Goal: Find specific page/section: Find specific page/section

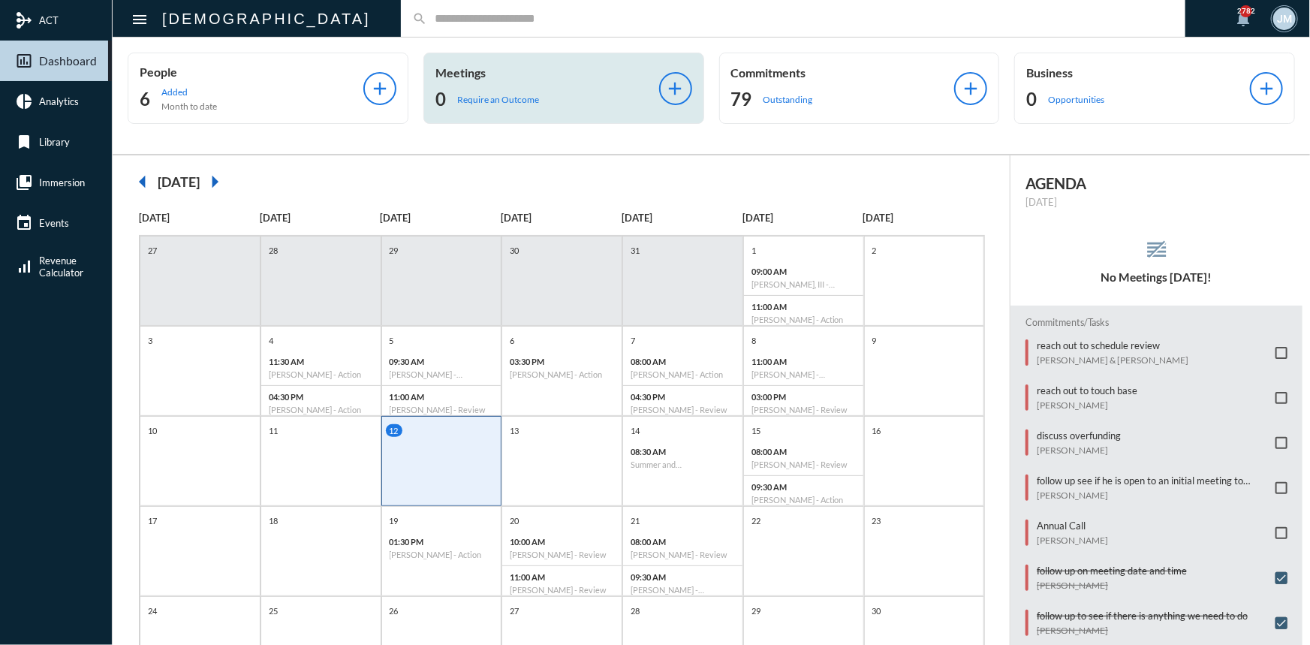
click at [427, 18] on input "text" at bounding box center [800, 18] width 747 height 13
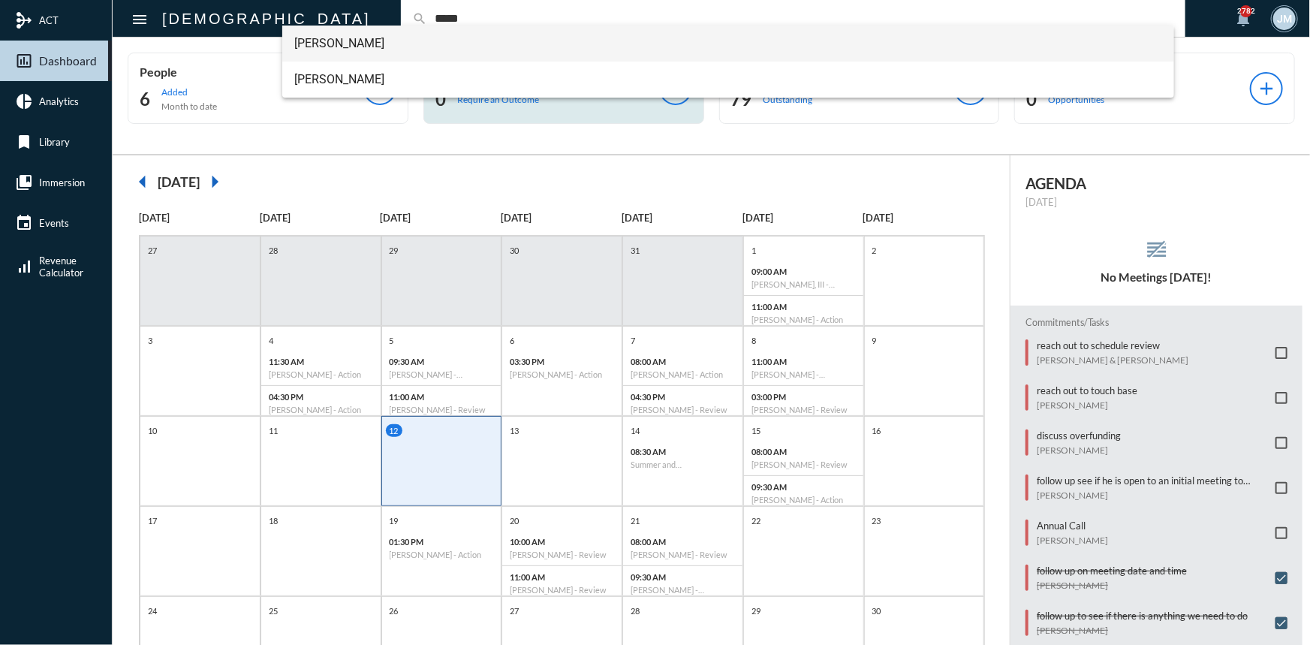
type input "*****"
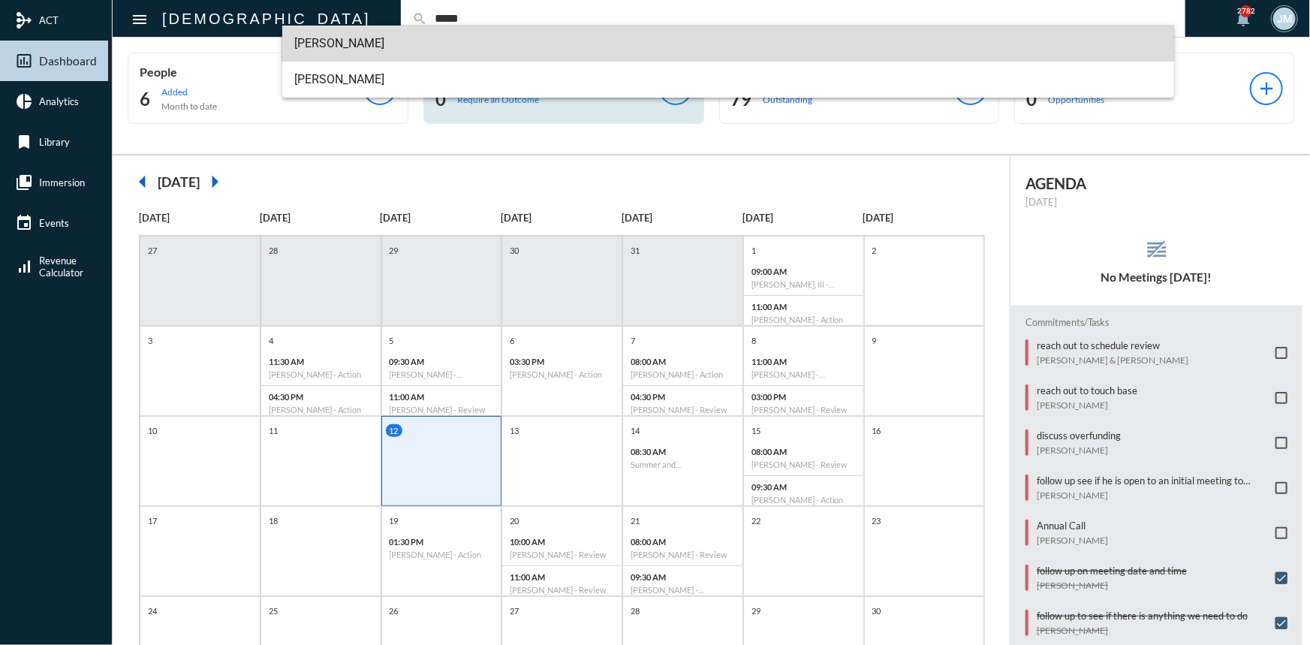
click at [338, 47] on span "[PERSON_NAME]" at bounding box center [728, 44] width 868 height 36
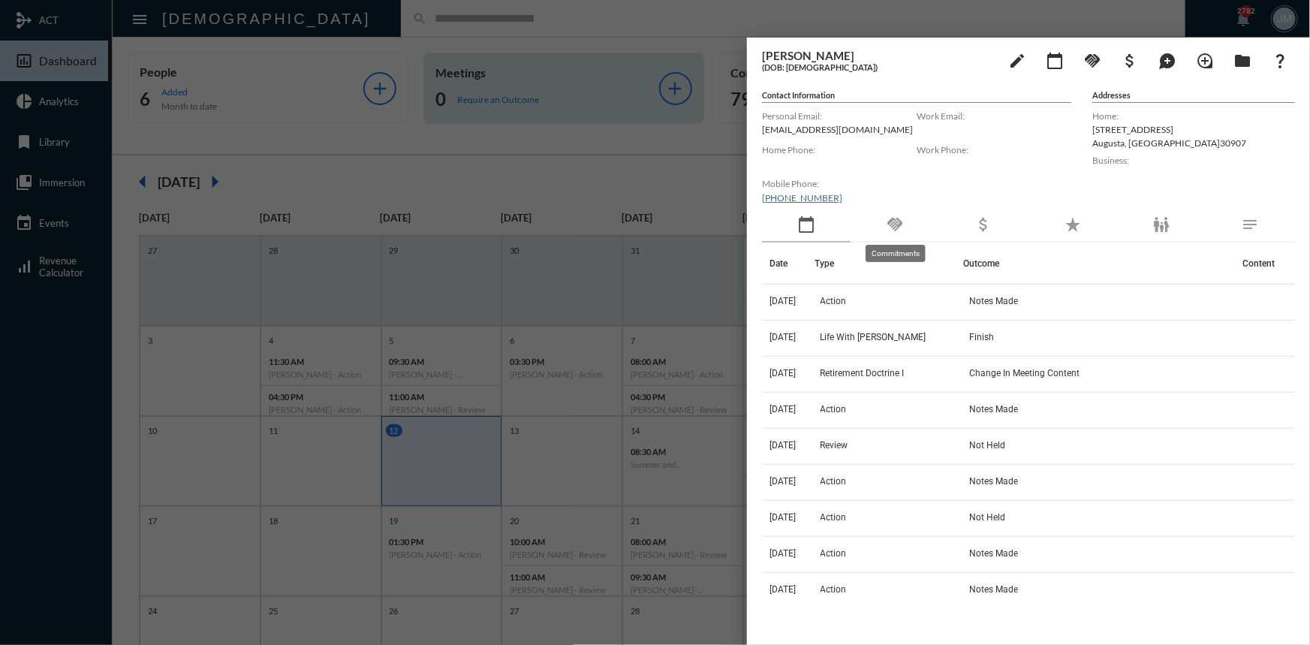
click at [896, 224] on mat-icon "handshake" at bounding box center [895, 225] width 18 height 18
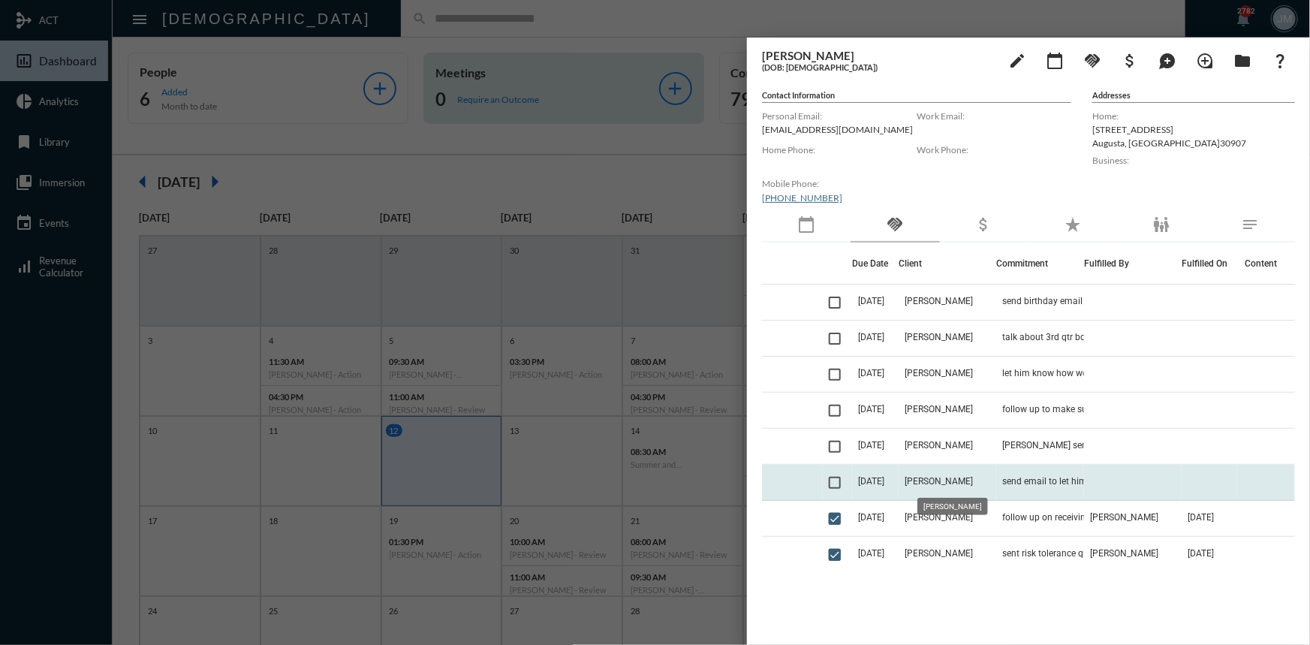
click at [931, 476] on span "[PERSON_NAME]" at bounding box center [939, 481] width 68 height 11
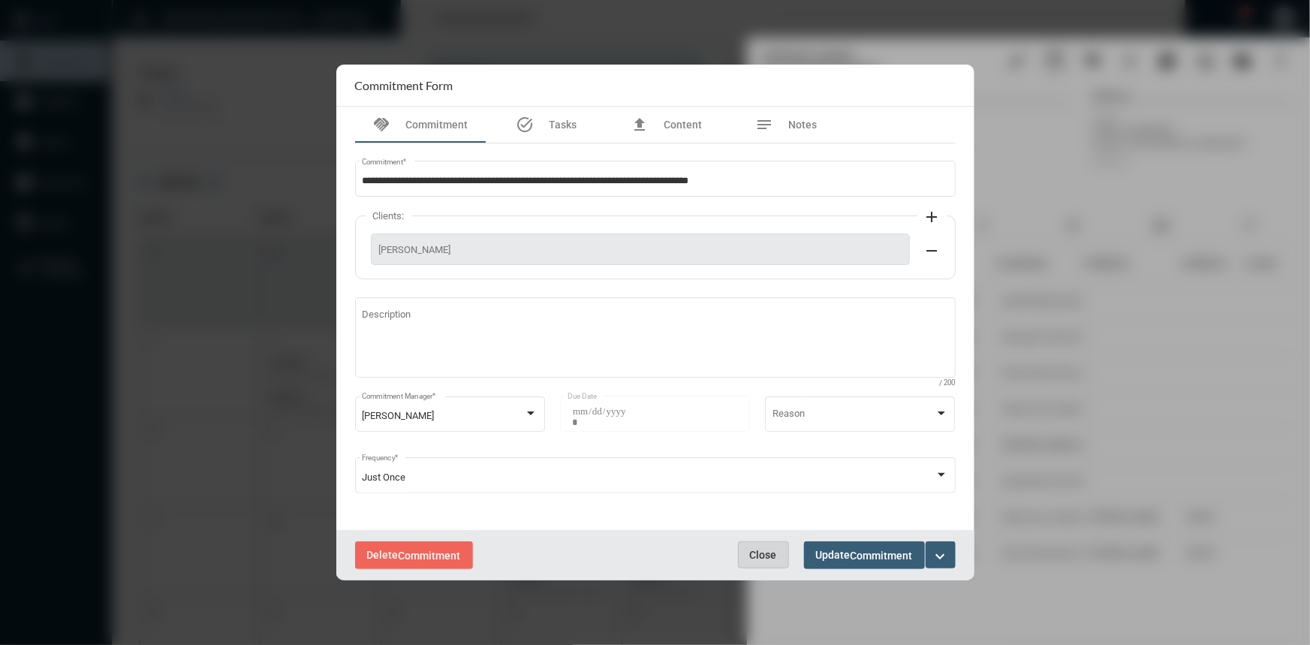
click at [761, 553] on span "Close" at bounding box center [763, 555] width 27 height 12
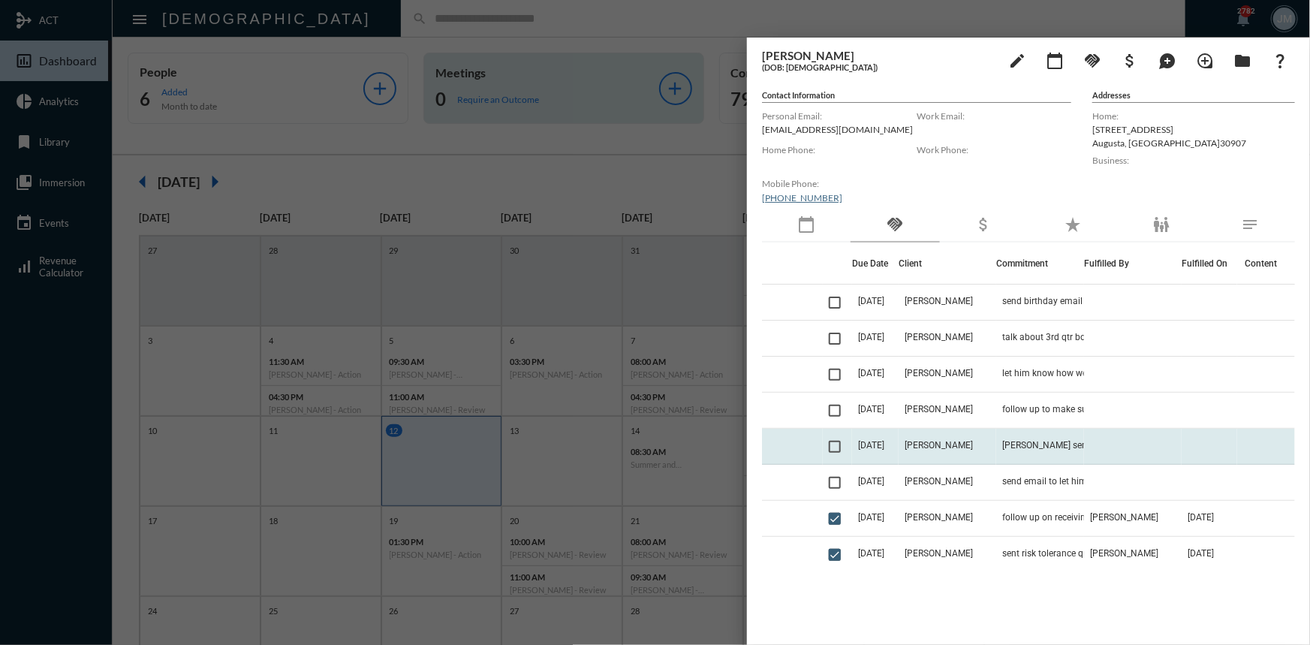
click at [885, 445] on span "[DATE]" at bounding box center [871, 445] width 26 height 11
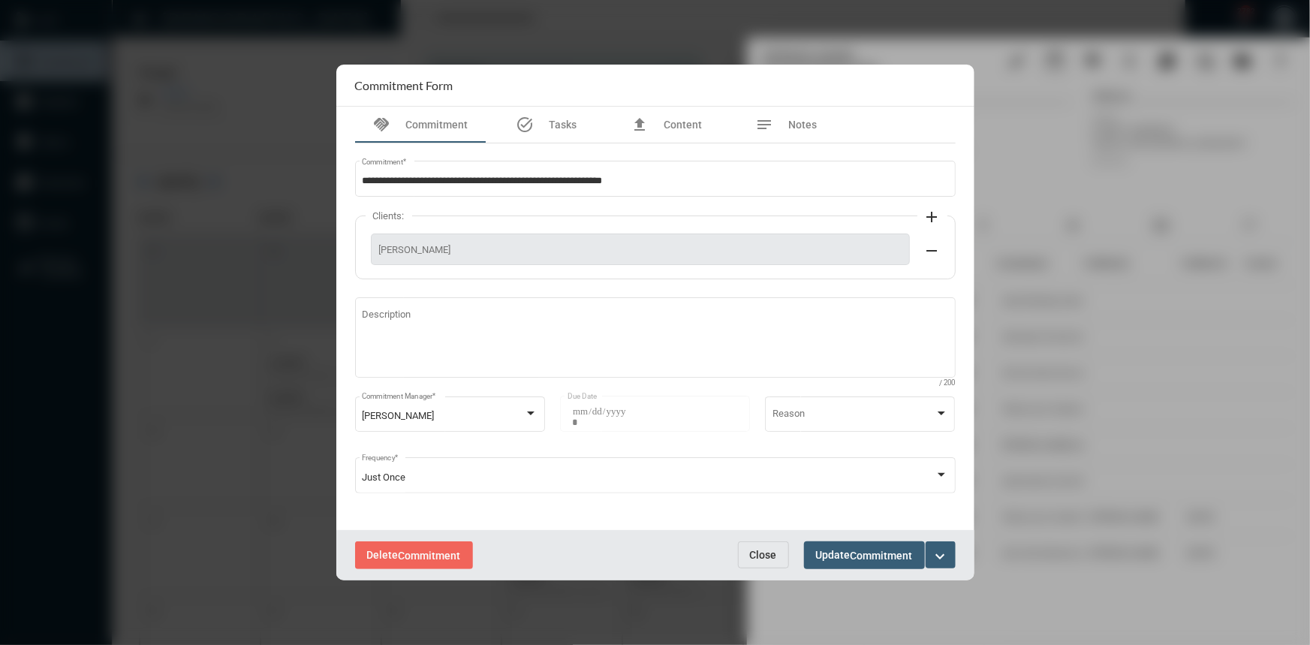
click at [769, 560] on span "Close" at bounding box center [763, 555] width 27 height 12
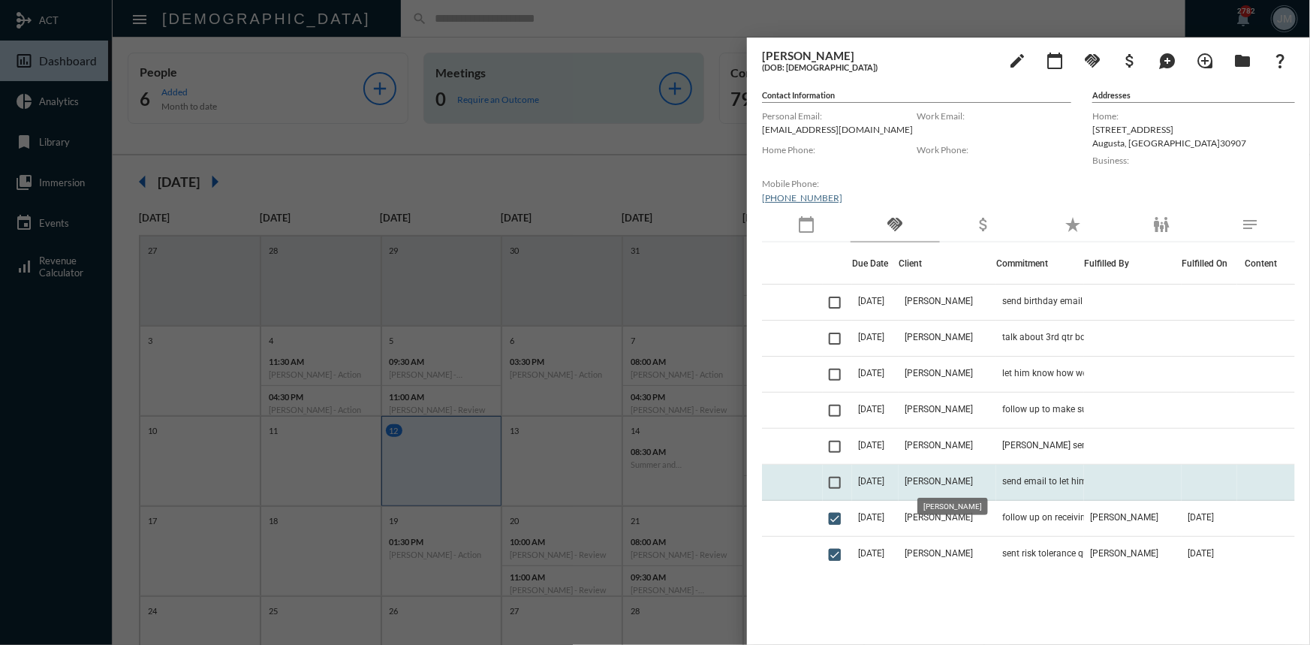
click at [933, 481] on span "[PERSON_NAME]" at bounding box center [939, 481] width 68 height 11
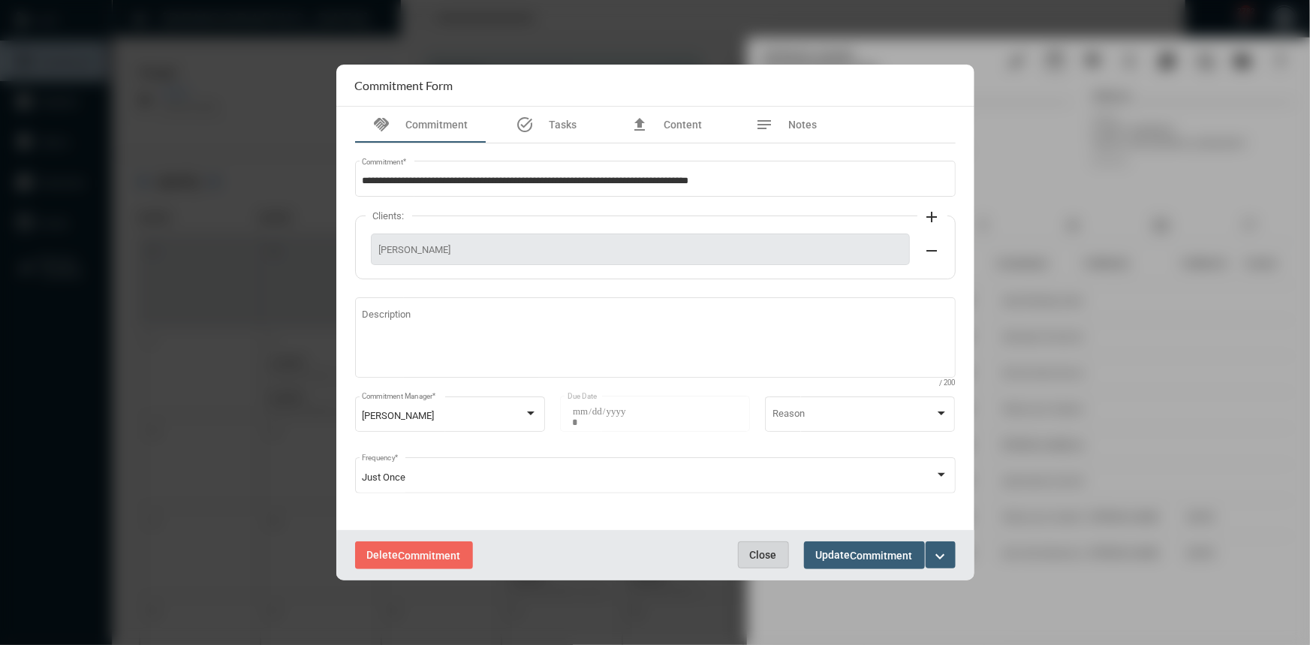
click at [759, 544] on button "Close" at bounding box center [763, 554] width 51 height 27
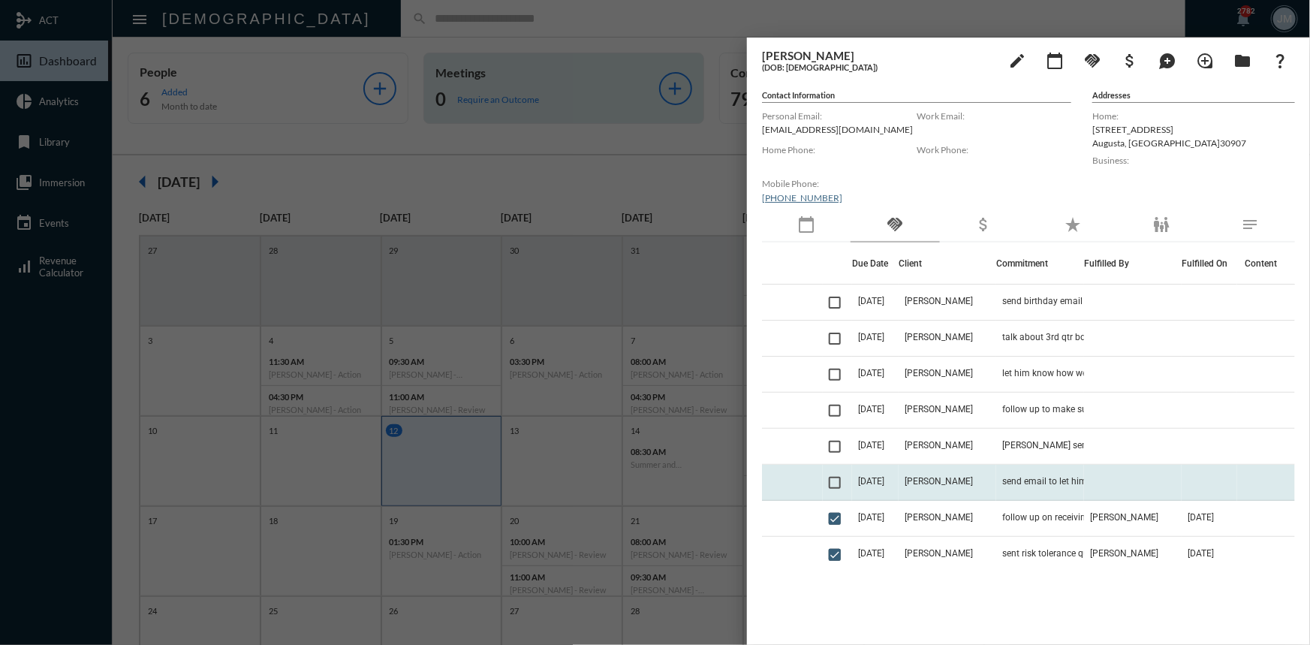
click at [835, 482] on span at bounding box center [835, 483] width 12 height 12
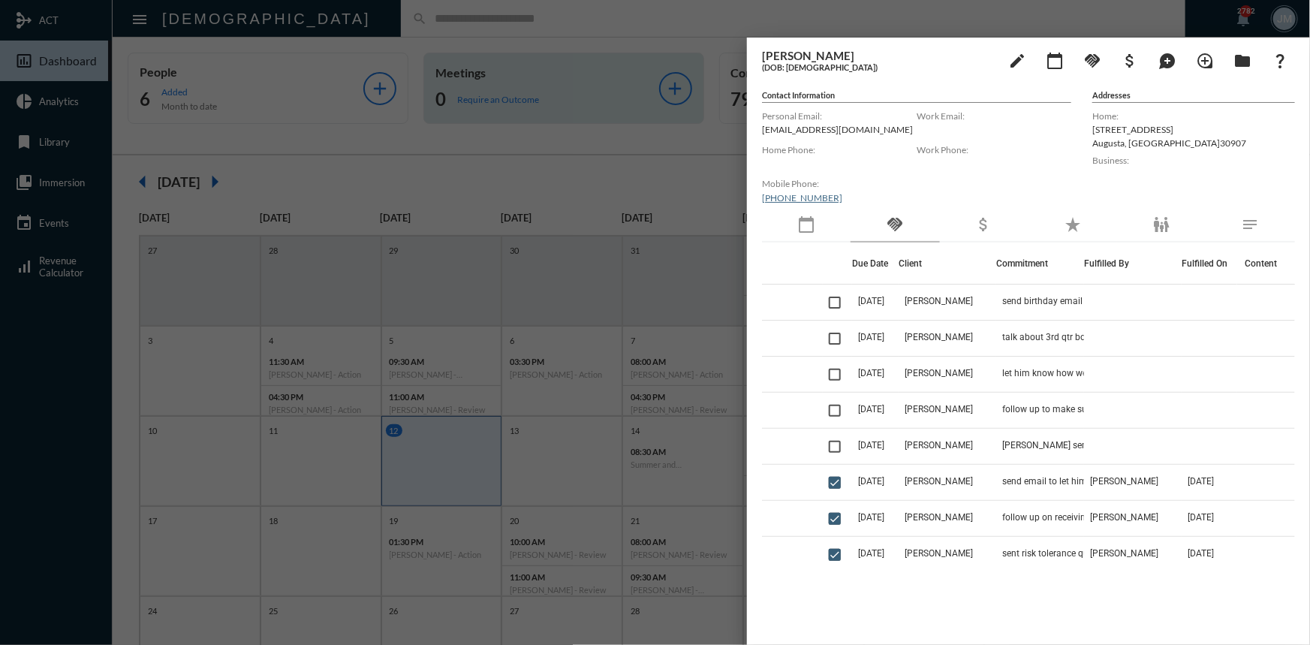
click at [479, 180] on div at bounding box center [655, 322] width 1310 height 645
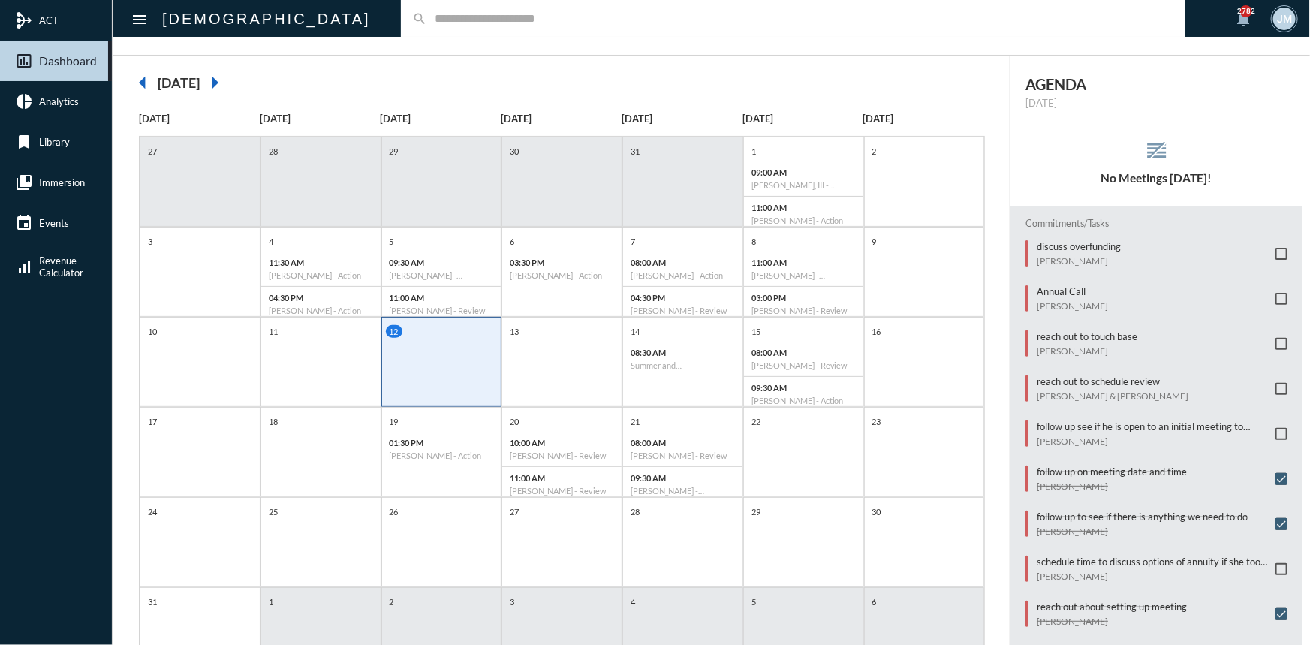
scroll to position [167, 0]
